Goal: Check status

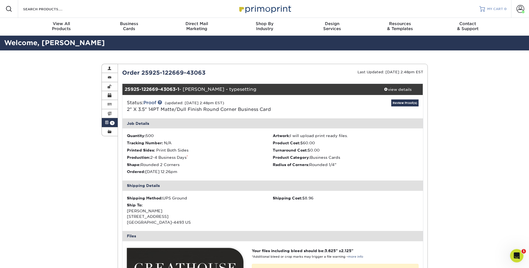
click at [491, 9] on span "MY CART" at bounding box center [495, 9] width 16 height 5
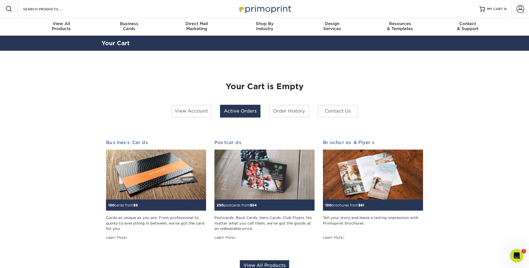
click at [239, 114] on link "Active Orders" at bounding box center [240, 111] width 40 height 13
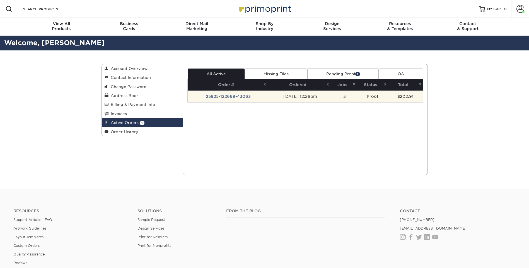
click at [228, 97] on td "25925-122669-43063" at bounding box center [228, 97] width 81 height 12
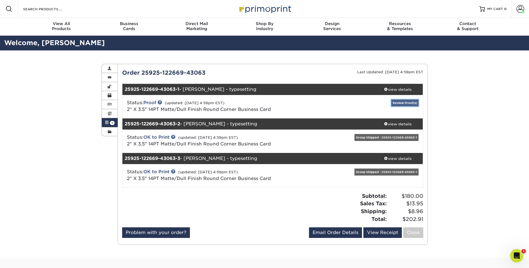
click at [398, 104] on link "Review Proof(s)" at bounding box center [404, 103] width 27 height 7
